Goal: Find contact information: Find contact information

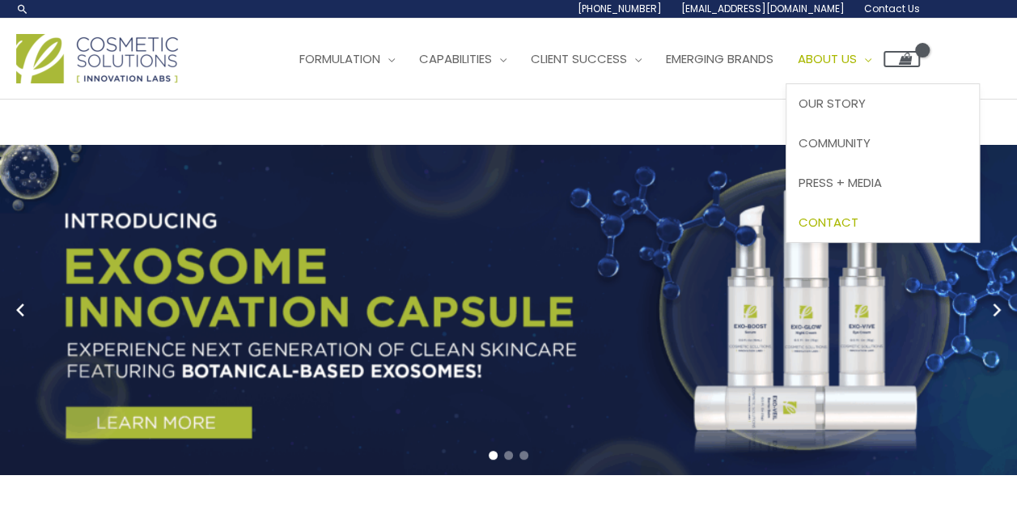
click at [856, 218] on span "Contact" at bounding box center [829, 222] width 60 height 17
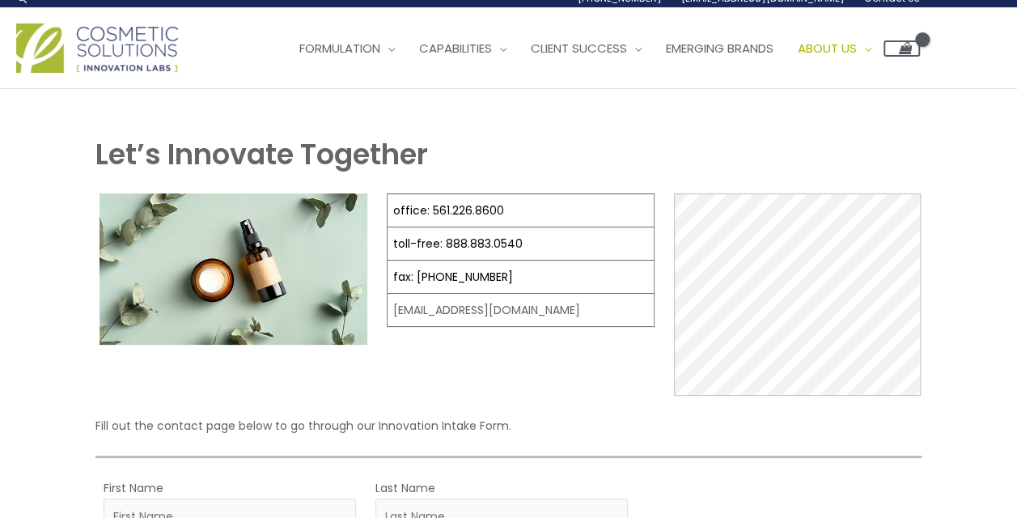
scroll to position [11, 0]
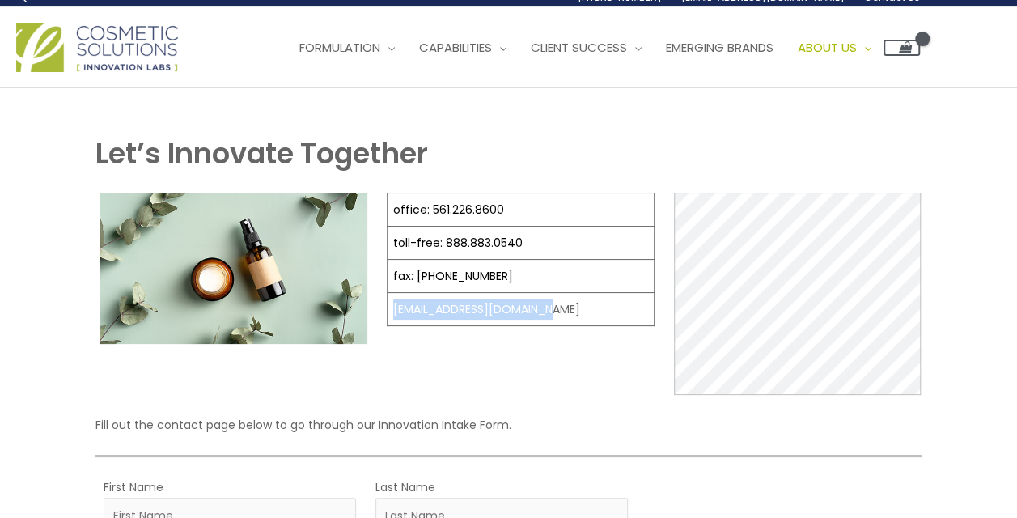
drag, startPoint x: 571, startPoint y: 300, endPoint x: 388, endPoint y: 316, distance: 182.7
click at [388, 316] on td "[EMAIL_ADDRESS][DOMAIN_NAME]" at bounding box center [521, 309] width 267 height 33
copy td "[EMAIL_ADDRESS][DOMAIN_NAME]"
